Goal: Book appointment/travel/reservation

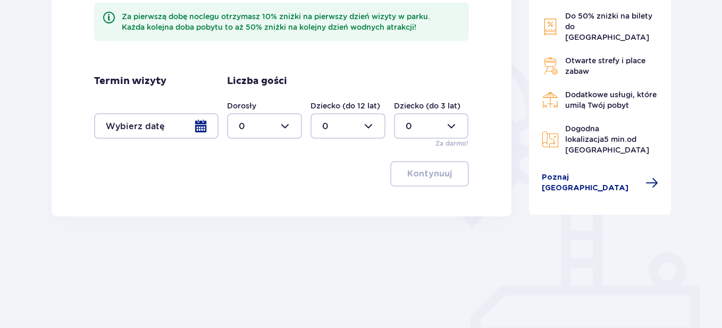
scroll to position [213, 0]
click at [202, 122] on div at bounding box center [156, 126] width 124 height 26
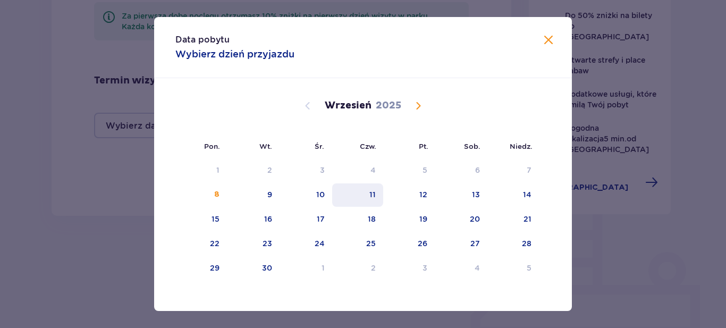
click at [374, 190] on div "11" at bounding box center [373, 194] width 6 height 11
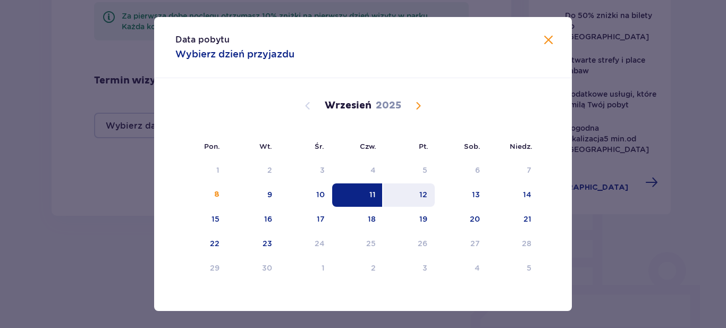
click at [420, 195] on div "12" at bounding box center [424, 194] width 8 height 11
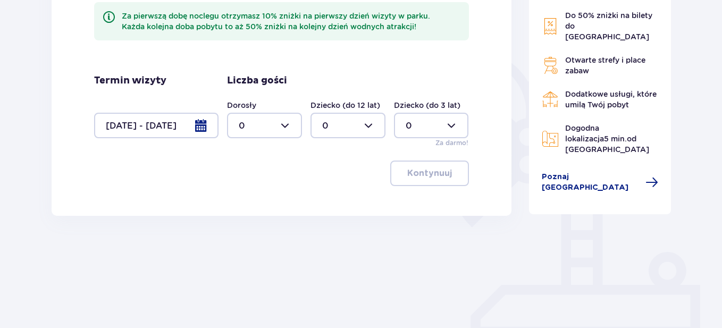
click at [202, 122] on div at bounding box center [156, 126] width 124 height 26
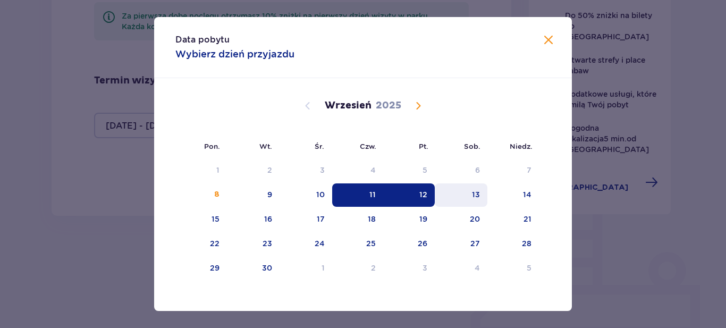
click at [473, 195] on div "13" at bounding box center [476, 194] width 8 height 11
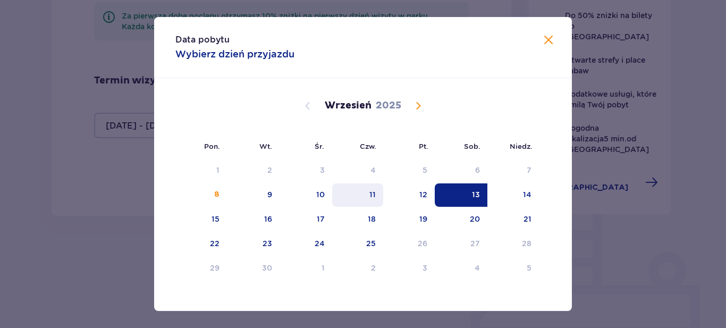
click at [370, 194] on div "11" at bounding box center [373, 194] width 6 height 11
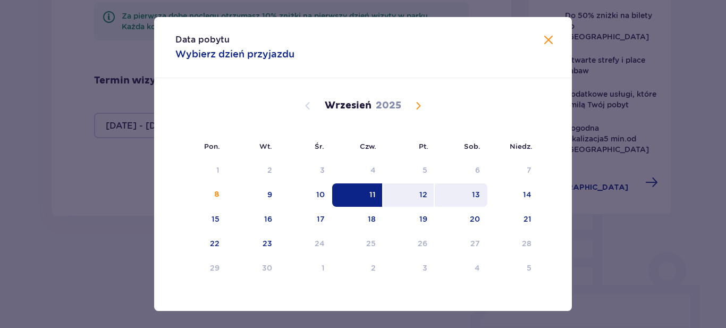
click at [479, 195] on div "13" at bounding box center [461, 194] width 53 height 23
type input "[DATE] - [DATE]"
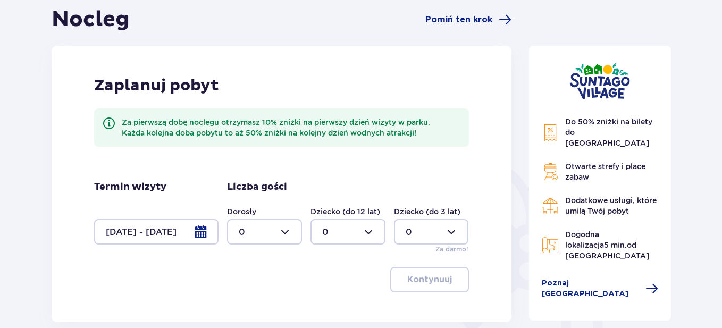
scroll to position [160, 0]
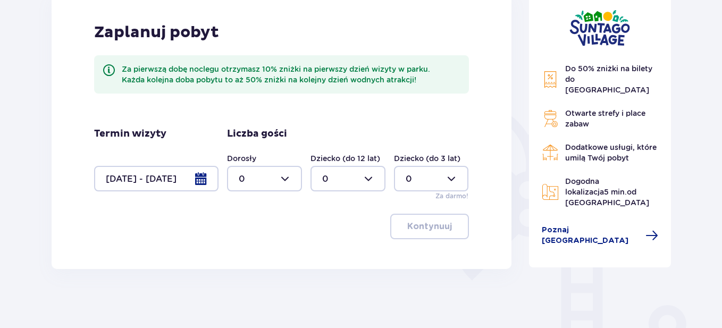
click at [286, 180] on div at bounding box center [264, 179] width 75 height 26
click at [242, 257] on p "2" at bounding box center [241, 256] width 5 height 12
type input "2"
click at [370, 180] on div at bounding box center [348, 179] width 75 height 26
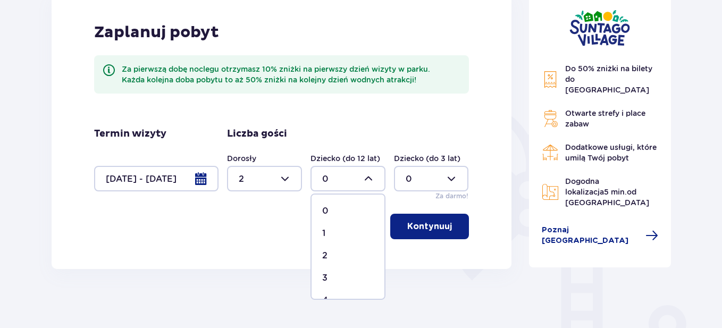
click at [327, 255] on p "2" at bounding box center [324, 256] width 5 height 12
type input "2"
click at [424, 225] on p "Kontynuuj" at bounding box center [429, 227] width 45 height 12
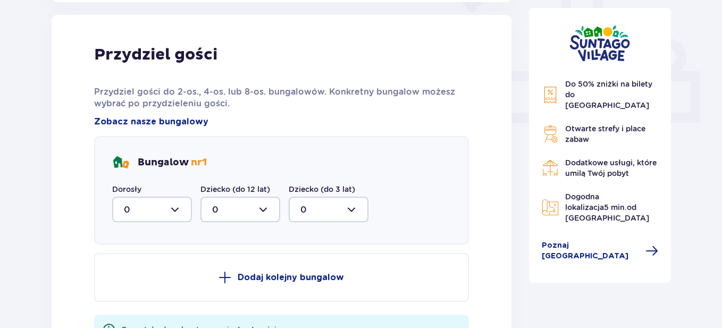
scroll to position [429, 0]
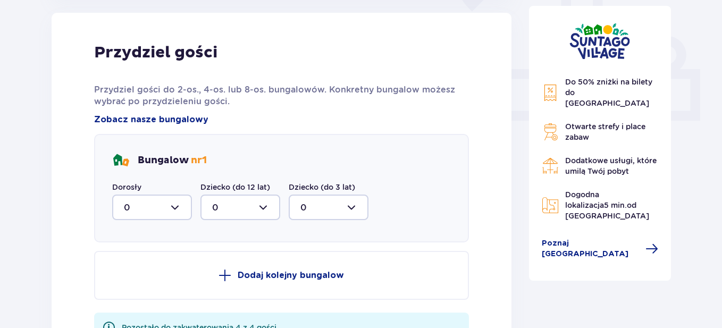
click at [179, 206] on div at bounding box center [152, 208] width 80 height 26
click at [132, 286] on div "2" at bounding box center [152, 285] width 56 height 12
type input "2"
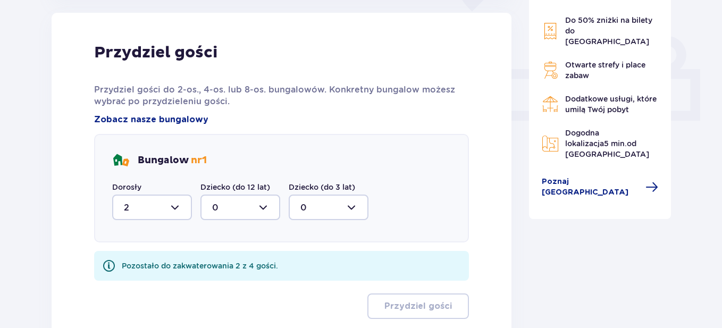
click at [264, 207] on div at bounding box center [240, 208] width 80 height 26
click at [216, 284] on p "2" at bounding box center [214, 285] width 5 height 12
type input "2"
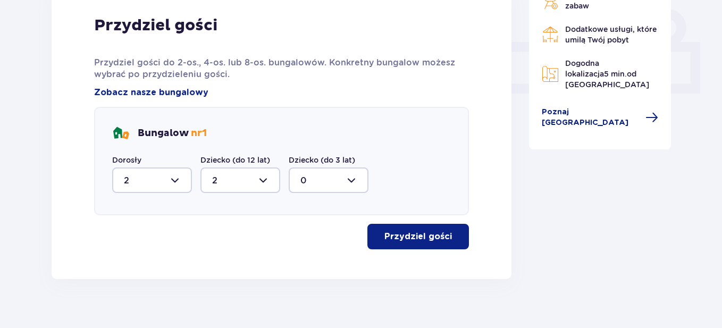
scroll to position [471, 0]
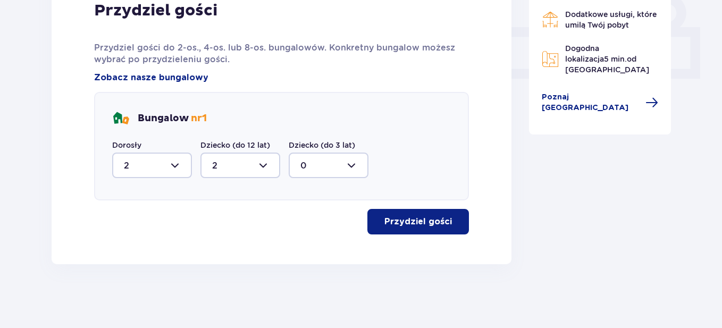
click at [436, 222] on p "Przydziel gości" at bounding box center [418, 222] width 68 height 12
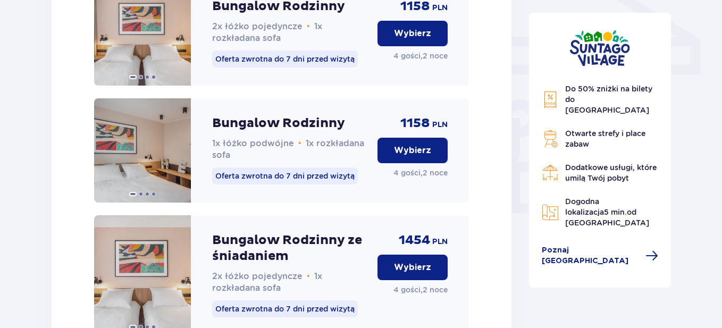
scroll to position [858, 0]
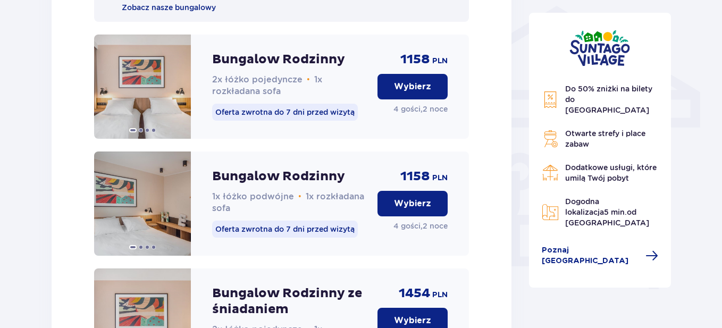
click at [427, 210] on p "Wybierz" at bounding box center [412, 204] width 37 height 12
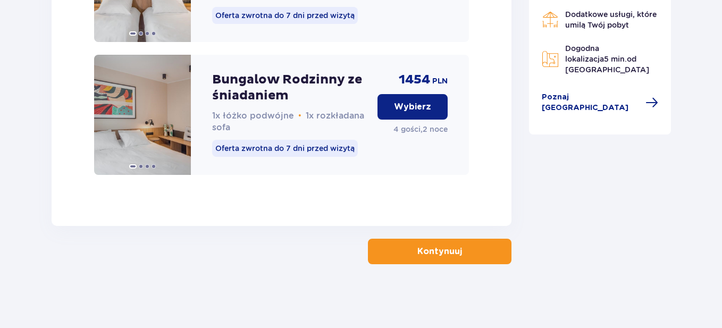
scroll to position [1215, 0]
click at [450, 254] on p "Kontynuuj" at bounding box center [439, 252] width 45 height 12
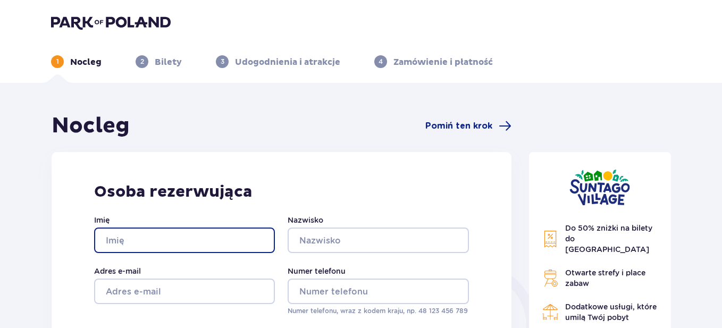
click at [128, 242] on input "Imię" at bounding box center [184, 241] width 181 height 26
click at [128, 241] on input "Imię" at bounding box center [184, 241] width 181 height 26
type input "[PERSON_NAME]"
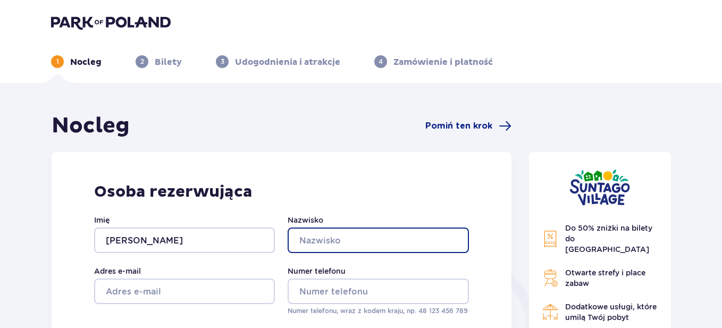
type input "[PERSON_NAME]"
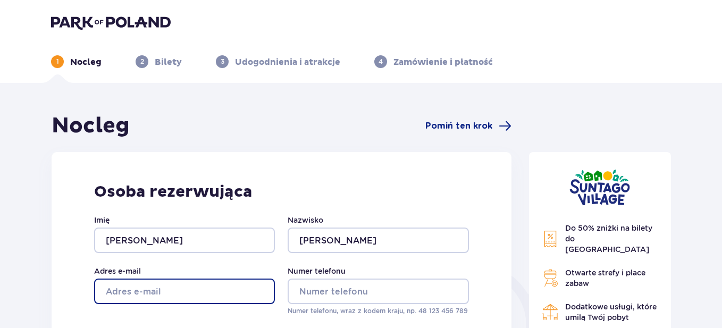
type input "[PERSON_NAME][EMAIL_ADDRESS][DOMAIN_NAME]"
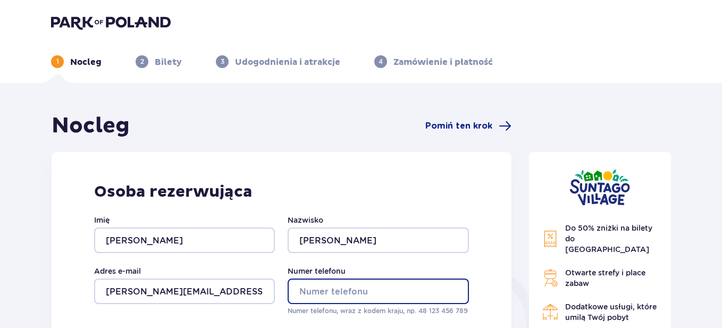
type input "505047131"
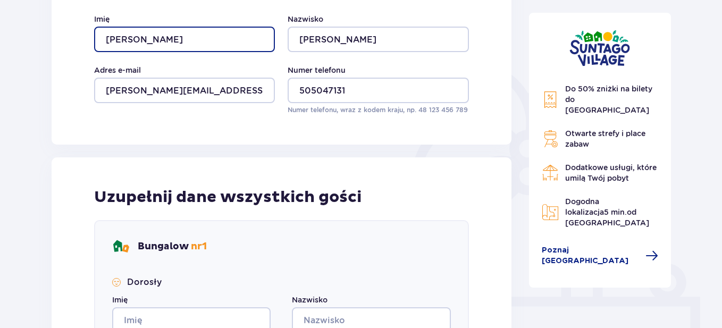
scroll to position [319, 0]
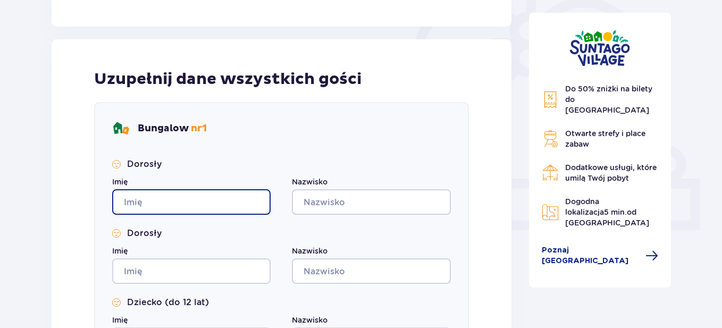
click at [147, 202] on input "Imię" at bounding box center [191, 202] width 158 height 26
type input "[PERSON_NAME]"
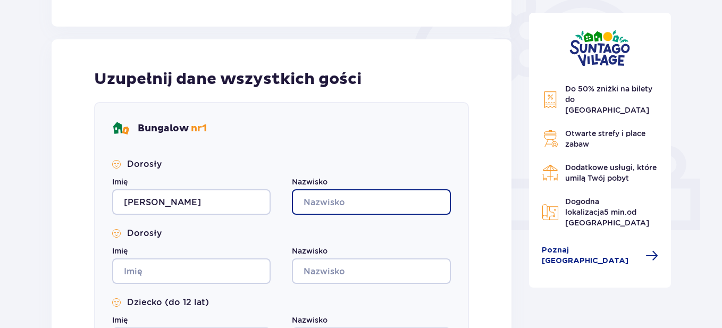
click at [360, 196] on input "Nazwisko" at bounding box center [371, 202] width 158 height 26
type input "[PERSON_NAME]"
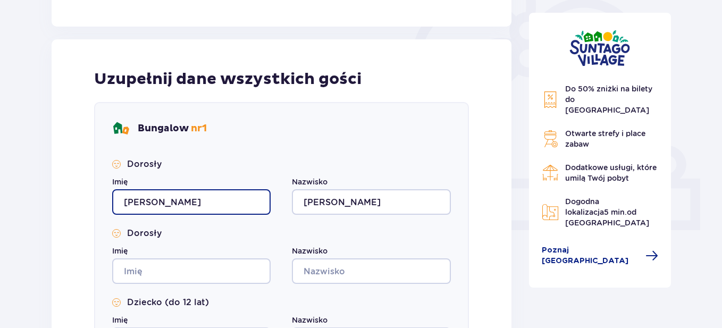
click at [177, 207] on input "[PERSON_NAME]" at bounding box center [191, 202] width 158 height 26
click at [173, 202] on input "[PERSON_NAME]" at bounding box center [191, 202] width 158 height 26
type input "E"
click at [172, 202] on input "Imię" at bounding box center [191, 202] width 158 height 26
type input "[PERSON_NAME]"
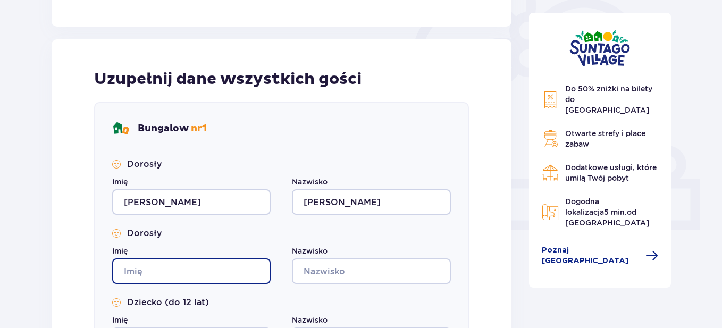
type input "[PERSON_NAME]"
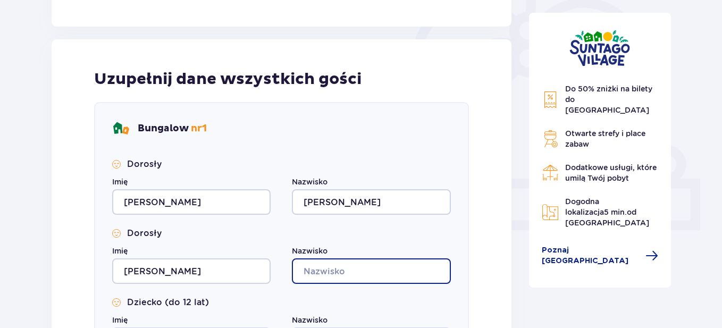
type input "[PERSON_NAME]"
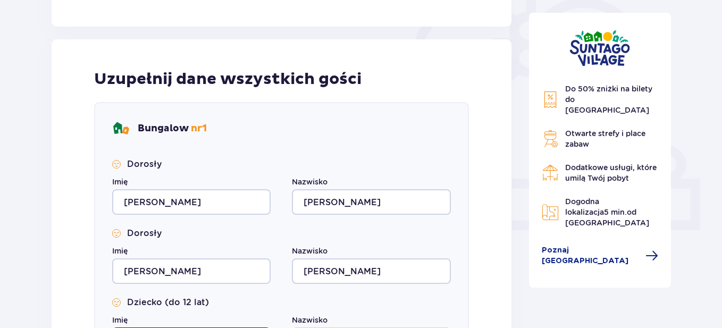
type input "[PERSON_NAME]"
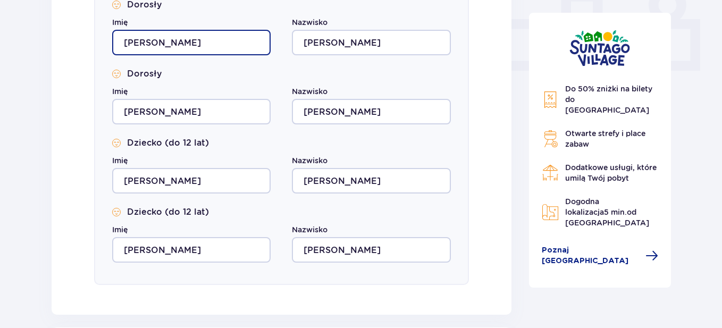
scroll to position [425, 0]
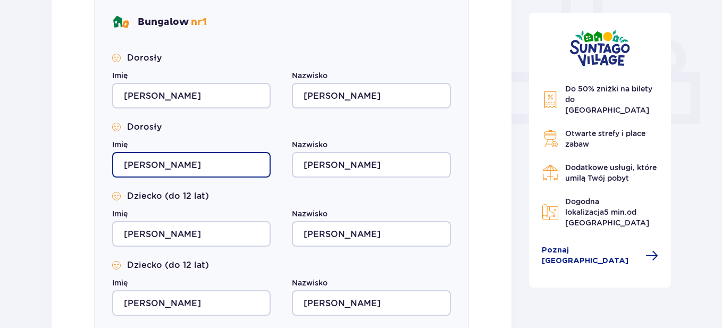
click at [157, 163] on input "[PERSON_NAME]" at bounding box center [191, 165] width 158 height 26
type input "R"
type input "[PERSON_NAME]"
click at [244, 200] on div "Dziecko (do 12 lat)" at bounding box center [281, 196] width 339 height 12
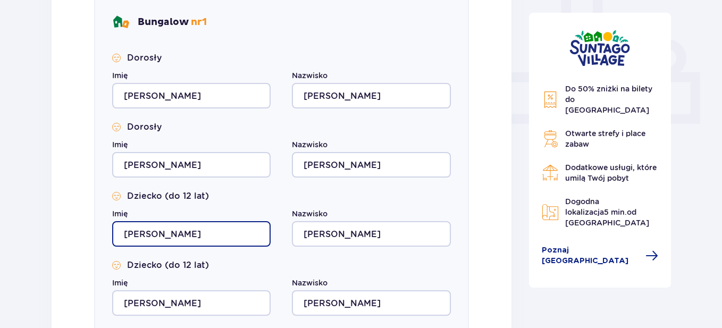
click at [157, 234] on input "[PERSON_NAME]" at bounding box center [191, 234] width 158 height 26
type input "[PERSON_NAME]"
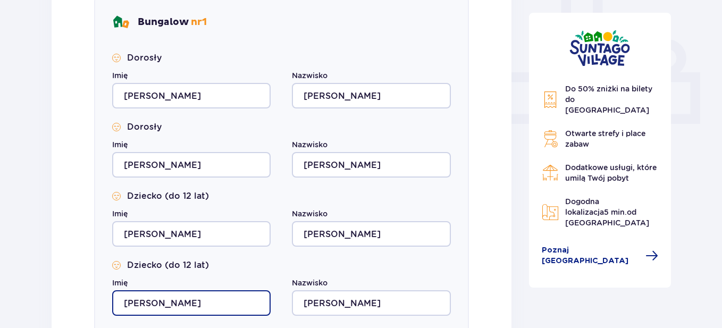
click at [151, 301] on input "[PERSON_NAME]" at bounding box center [191, 303] width 158 height 26
type input "[PERSON_NAME]"
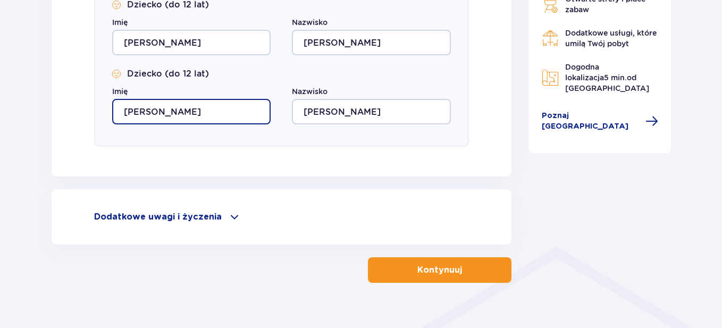
scroll to position [635, 0]
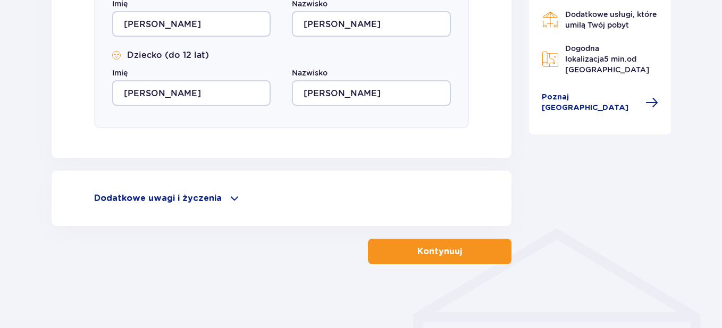
click at [438, 246] on p "Kontynuuj" at bounding box center [439, 252] width 45 height 12
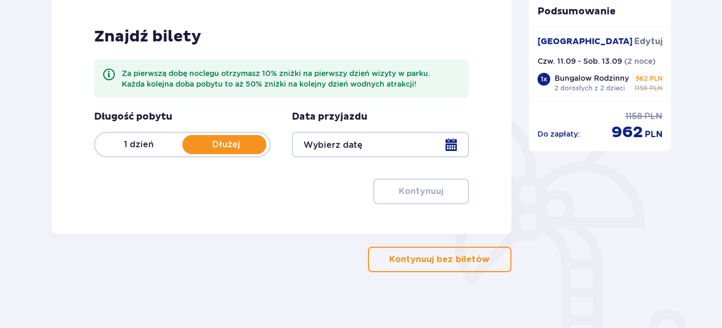
scroll to position [160, 0]
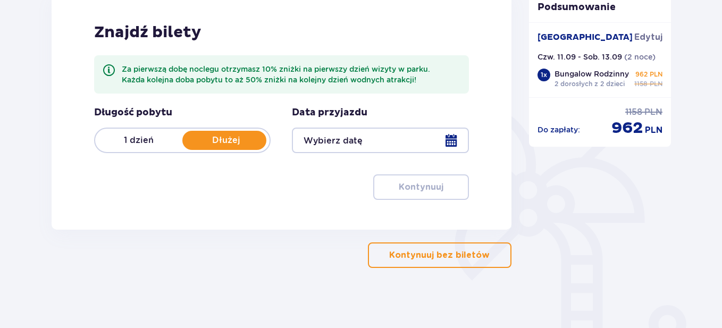
click at [453, 136] on div at bounding box center [380, 141] width 177 height 26
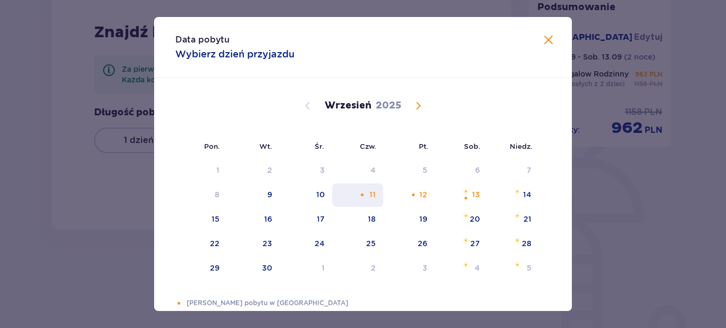
click at [367, 189] on div "11" at bounding box center [358, 194] width 52 height 23
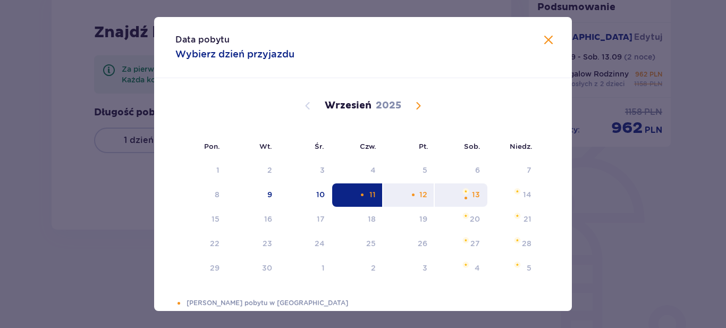
click at [474, 196] on div "13" at bounding box center [476, 194] width 8 height 11
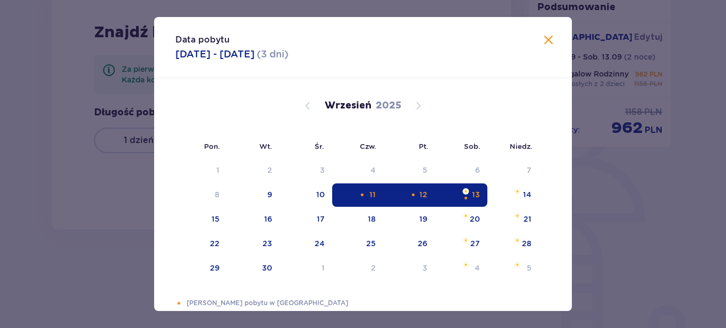
click at [474, 195] on div "13" at bounding box center [476, 194] width 8 height 11
type input "[DATE] - [DATE]"
click at [553, 30] on div "[GEOGRAPHIC_DATA] [GEOGRAPHIC_DATA] Czw. 11.09 - Sob. 13.09 ( 2 noce ) 1 x Bung…" at bounding box center [600, 59] width 143 height 75
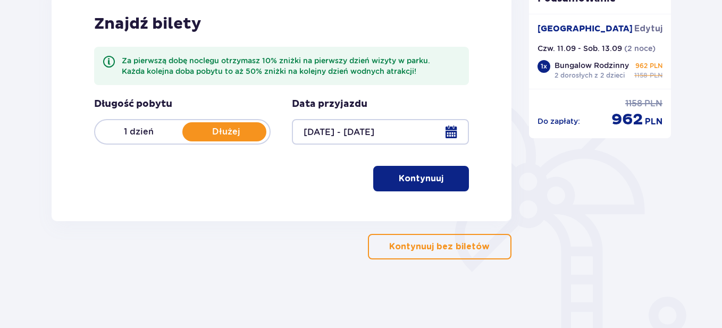
scroll to position [172, 0]
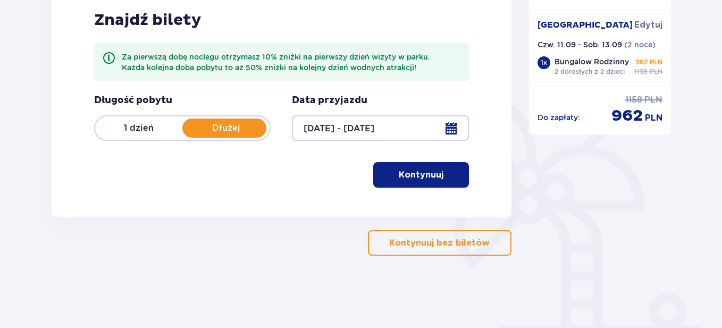
click at [446, 241] on p "Kontynuuj bez biletów" at bounding box center [439, 243] width 101 height 12
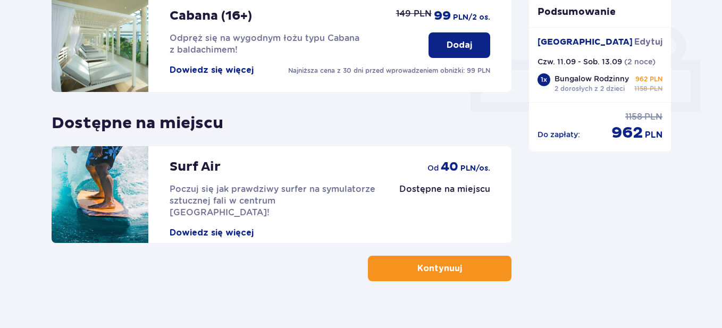
scroll to position [444, 0]
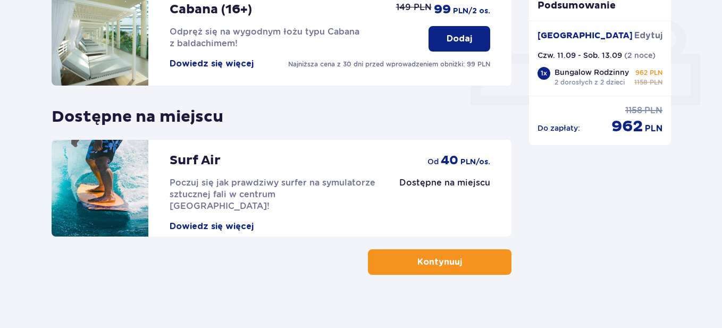
click at [491, 249] on button "Kontynuuj" at bounding box center [440, 262] width 144 height 26
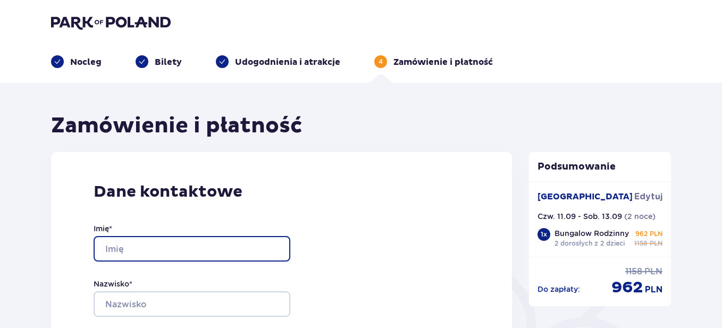
click at [120, 245] on input "Imię *" at bounding box center [192, 249] width 197 height 26
type input "[PERSON_NAME]"
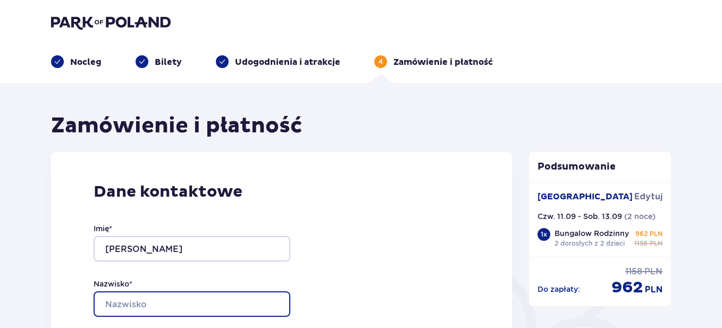
type input "[PERSON_NAME]"
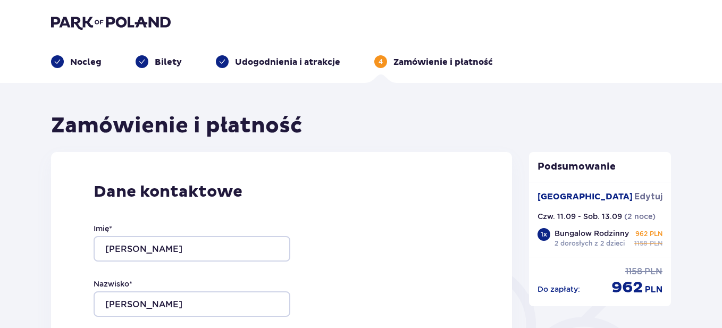
type input "[PERSON_NAME][EMAIL_ADDRESS][DOMAIN_NAME]"
type input "505047131"
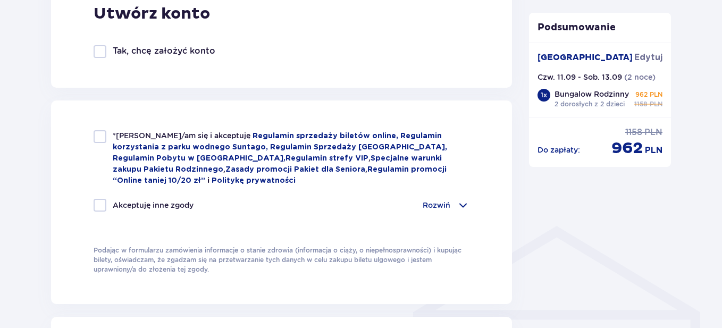
scroll to position [691, 0]
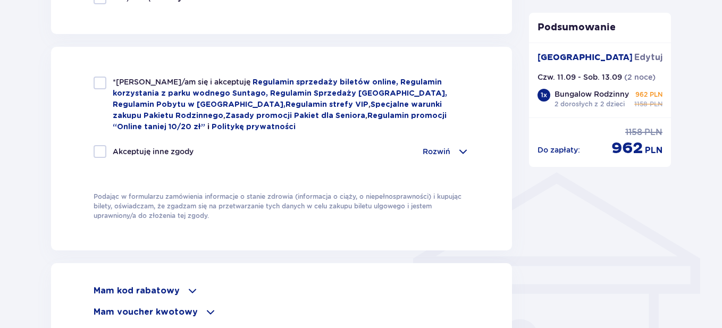
click at [102, 80] on div at bounding box center [100, 83] width 13 height 13
checkbox input "true"
click at [99, 147] on div at bounding box center [100, 151] width 13 height 13
checkbox input "true"
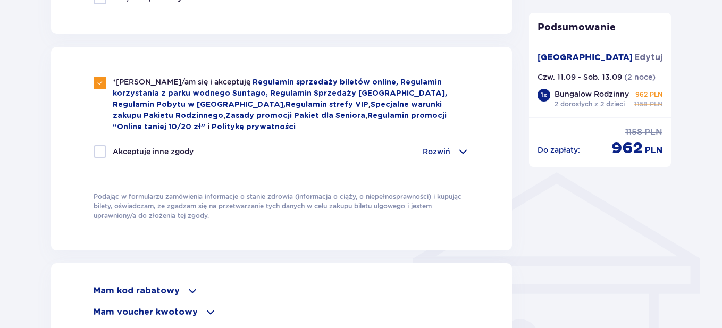
checkbox input "true"
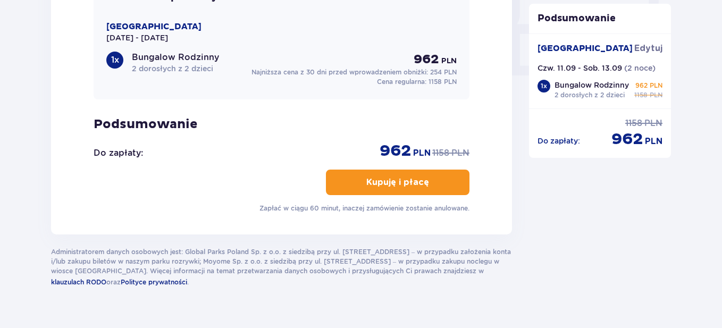
scroll to position [1069, 0]
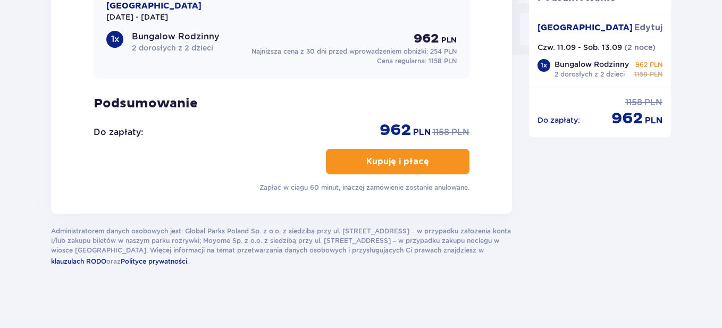
click at [435, 161] on span "button" at bounding box center [431, 161] width 13 height 13
